Goal: Task Accomplishment & Management: Manage account settings

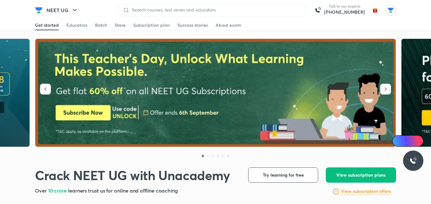
click at [389, 11] on img at bounding box center [390, 10] width 11 height 11
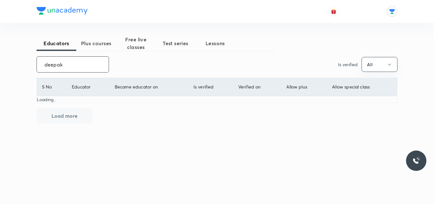
click at [84, 68] on input "deepak" at bounding box center [73, 64] width 72 height 16
click at [77, 64] on input "deepak" at bounding box center [73, 64] width 72 height 16
click at [77, 63] on input "deepak" at bounding box center [73, 64] width 72 height 16
type input "deepak"
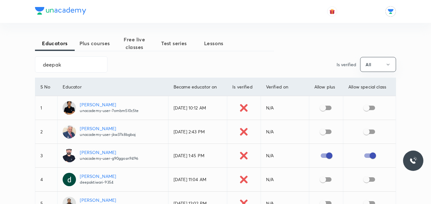
click at [117, 110] on p "unacademy-user-7ombm5l0c5te" at bounding box center [109, 111] width 59 height 6
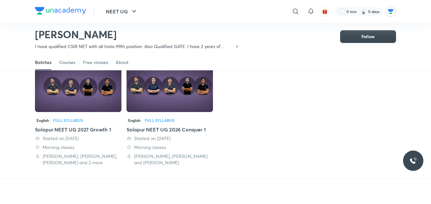
scroll to position [43, 0]
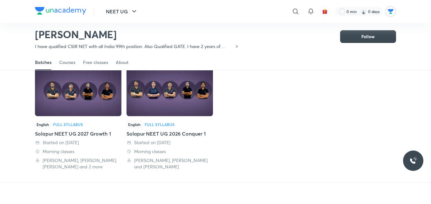
click at [97, 88] on img at bounding box center [78, 91] width 86 height 50
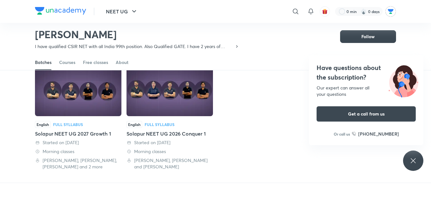
click at [414, 158] on icon at bounding box center [413, 161] width 8 height 8
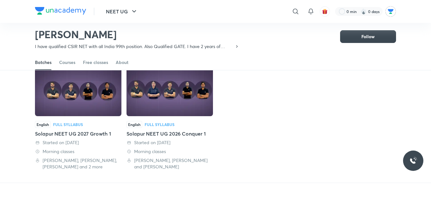
click at [90, 106] on img at bounding box center [78, 91] width 86 height 50
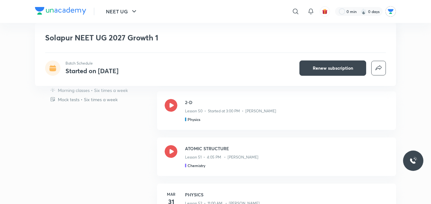
scroll to position [295, 0]
click at [237, 103] on h3 "2-D" at bounding box center [286, 101] width 203 height 7
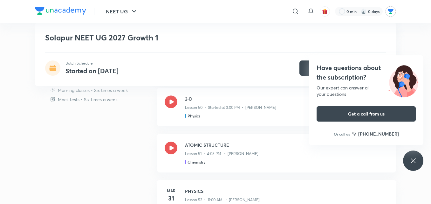
scroll to position [439, 0]
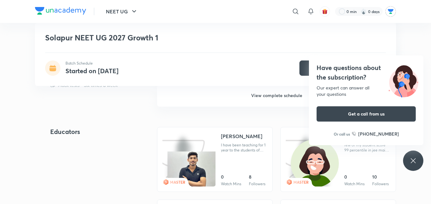
click at [410, 158] on icon at bounding box center [413, 161] width 8 height 8
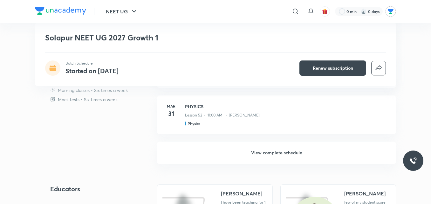
scroll to position [390, 0]
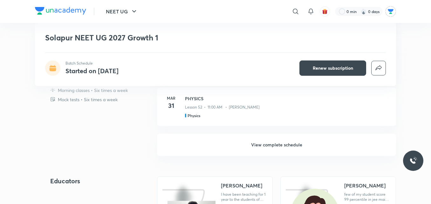
click at [286, 143] on h6 "View complete schedule" at bounding box center [276, 144] width 239 height 22
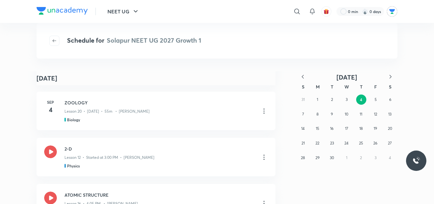
scroll to position [91, 0]
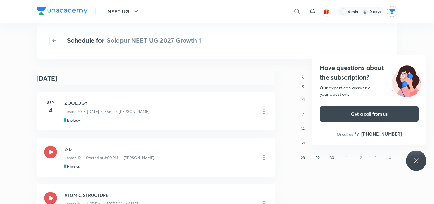
click at [228, 7] on div "​" at bounding box center [244, 11] width 117 height 15
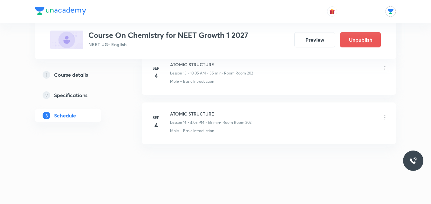
click at [384, 117] on icon at bounding box center [384, 117] width 1 height 4
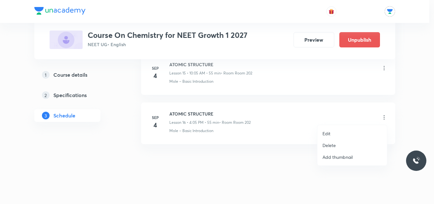
click at [333, 143] on p "Delete" at bounding box center [328, 145] width 13 height 7
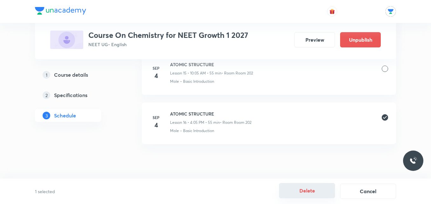
click at [310, 194] on button "Delete" at bounding box center [307, 190] width 56 height 15
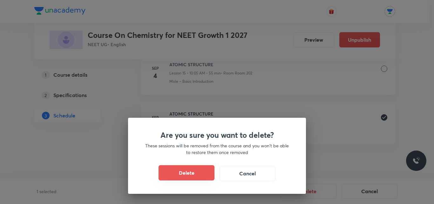
click at [195, 170] on button "Delete" at bounding box center [186, 172] width 56 height 15
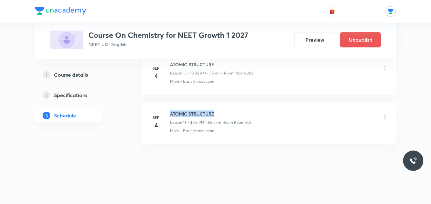
drag, startPoint x: 170, startPoint y: 112, endPoint x: 216, endPoint y: 112, distance: 45.4
click at [216, 112] on h6 "ATOMIC STRUCTURE" at bounding box center [210, 113] width 81 height 7
copy h6 "ATOMIC STRUCTURE"
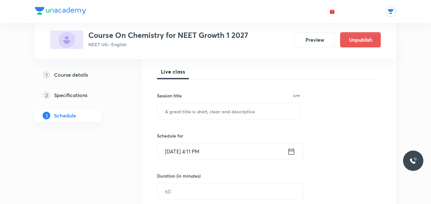
scroll to position [88, 0]
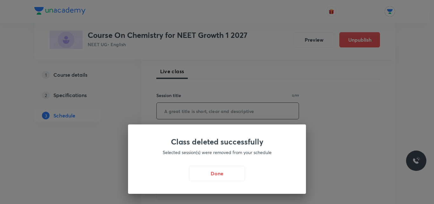
click at [217, 111] on div "Class deleted successfully Selected session(s) were removed from your schedule …" at bounding box center [217, 102] width 434 height 204
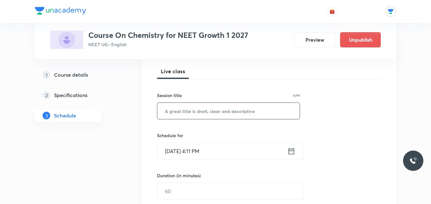
click at [217, 111] on input "text" at bounding box center [228, 111] width 142 height 16
paste input "ATOMIC STRUCTURE"
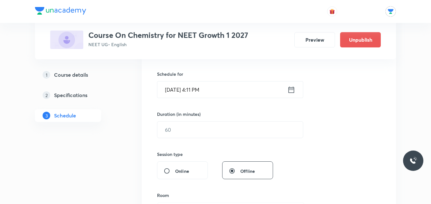
scroll to position [157, 0]
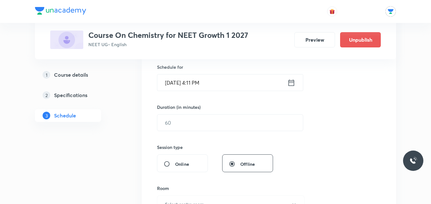
type input "ATOMIC STRUCTURE"
click at [292, 82] on icon at bounding box center [291, 82] width 8 height 9
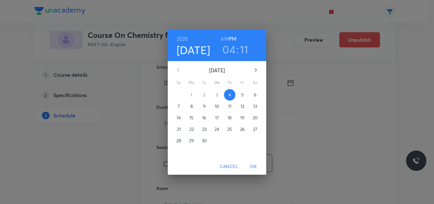
click at [245, 52] on h3 "11" at bounding box center [244, 49] width 9 height 13
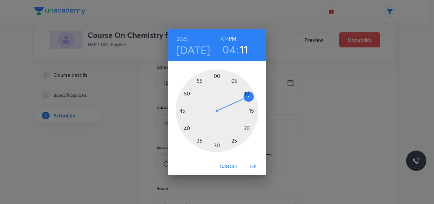
click at [233, 141] on div at bounding box center [217, 110] width 83 height 83
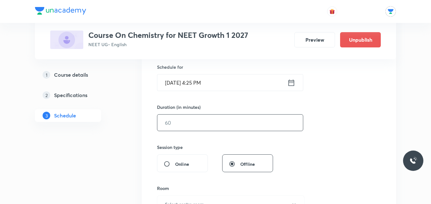
click at [199, 120] on input "text" at bounding box center [229, 122] width 145 height 16
type input "5"
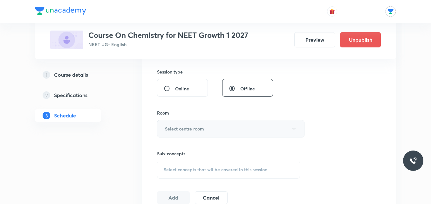
scroll to position [233, 0]
type input "60"
click at [206, 130] on button "Select centre room" at bounding box center [230, 126] width 147 height 17
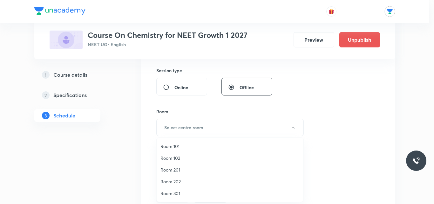
click at [171, 179] on span "Room 202" at bounding box center [229, 181] width 139 height 7
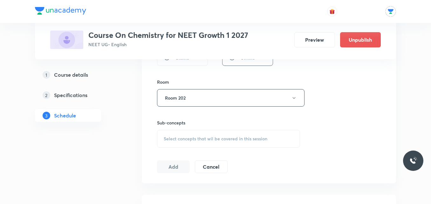
scroll to position [276, 0]
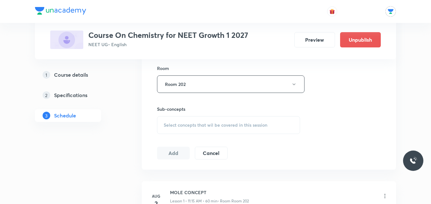
click at [228, 118] on div "Select concepts that wil be covered in this session" at bounding box center [228, 125] width 143 height 18
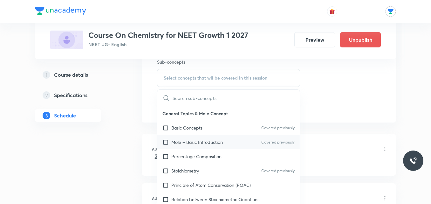
scroll to position [339, 0]
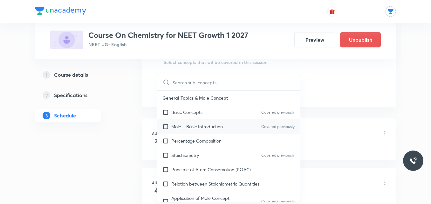
click at [200, 125] on p "Mole – Basic Introduction" at bounding box center [196, 126] width 51 height 7
checkbox input "true"
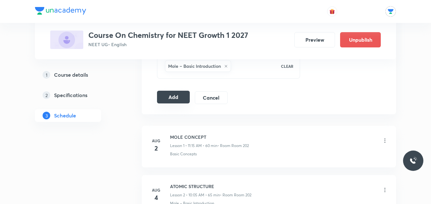
click at [167, 100] on button "Add" at bounding box center [173, 96] width 33 height 13
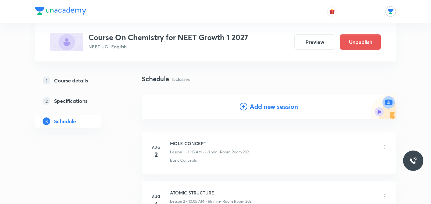
scroll to position [0, 0]
